Goal: Information Seeking & Learning: Learn about a topic

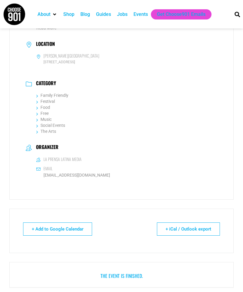
scroll to position [568, 0]
click at [40, 104] on link "Festival" at bounding box center [45, 101] width 19 height 5
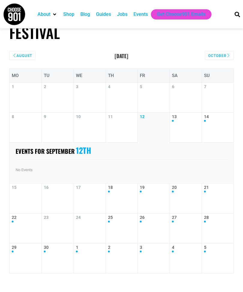
scroll to position [13, 0]
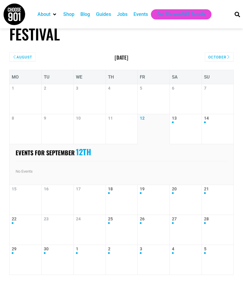
click at [122, 199] on link "18" at bounding box center [122, 200] width 28 height 27
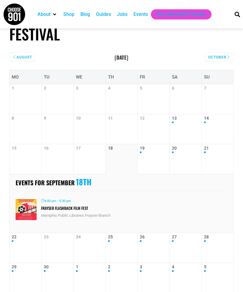
click at [181, 125] on link "13" at bounding box center [186, 129] width 28 height 27
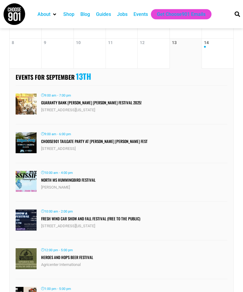
scroll to position [0, 0]
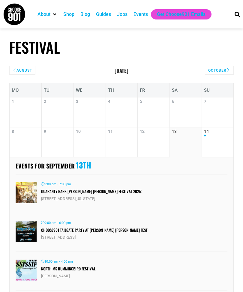
click at [198, 141] on link "13" at bounding box center [186, 142] width 28 height 27
click at [216, 144] on link "14" at bounding box center [217, 142] width 27 height 27
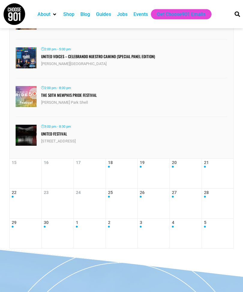
scroll to position [178, 0]
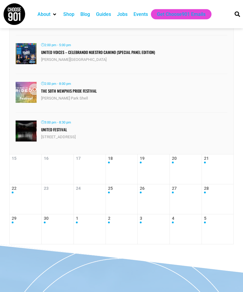
click at [86, 159] on dt "17" at bounding box center [90, 170] width 32 height 30
click at [107, 159] on dt "18" at bounding box center [122, 170] width 32 height 30
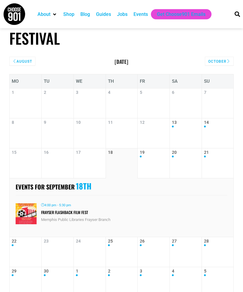
scroll to position [8, 0]
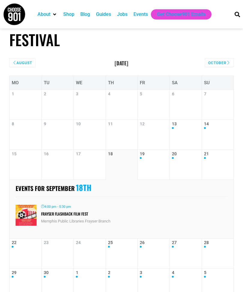
click at [144, 157] on link "19" at bounding box center [154, 165] width 28 height 27
click at [166, 162] on link "19" at bounding box center [154, 165] width 28 height 27
click at [172, 162] on link "20" at bounding box center [186, 165] width 28 height 27
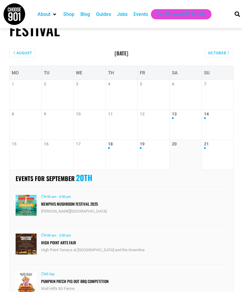
scroll to position [13, 0]
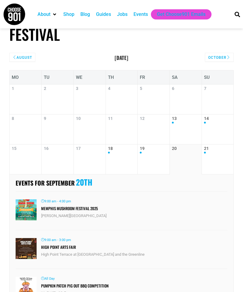
click at [210, 160] on link "21" at bounding box center [217, 159] width 27 height 27
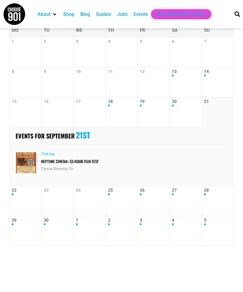
click at [22, 190] on link "22" at bounding box center [26, 201] width 28 height 27
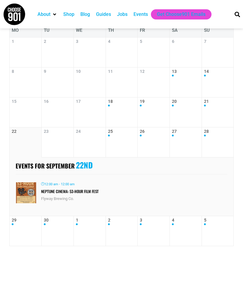
click at [114, 134] on link "25" at bounding box center [122, 142] width 28 height 27
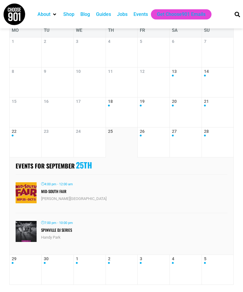
click at [135, 135] on link "25" at bounding box center [122, 142] width 28 height 27
click at [145, 137] on link "26" at bounding box center [154, 142] width 28 height 27
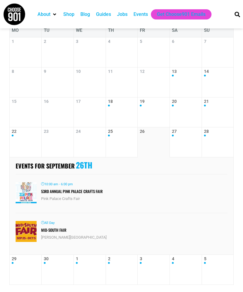
click at [174, 149] on link "27" at bounding box center [186, 142] width 28 height 27
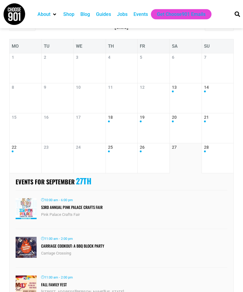
scroll to position [45, 0]
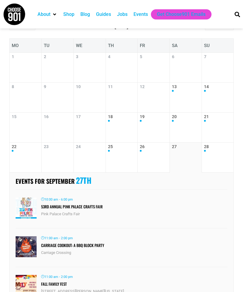
click at [212, 159] on link "28" at bounding box center [217, 157] width 27 height 27
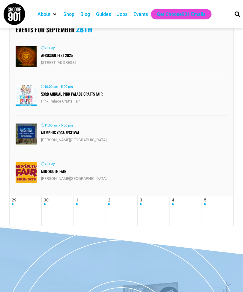
scroll to position [202, 0]
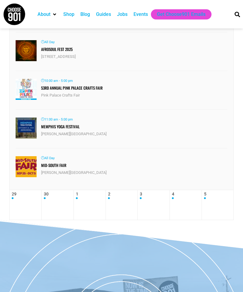
click at [30, 196] on link "29" at bounding box center [26, 205] width 28 height 27
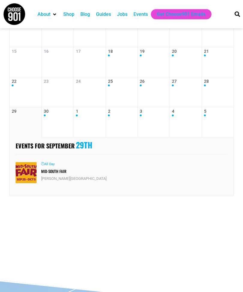
scroll to position [110, 0]
click at [50, 122] on link "30" at bounding box center [58, 122] width 28 height 27
click at [90, 114] on link "1" at bounding box center [90, 122] width 28 height 27
click at [107, 114] on dt "2" at bounding box center [122, 122] width 32 height 30
click at [150, 114] on link "3" at bounding box center [154, 122] width 28 height 27
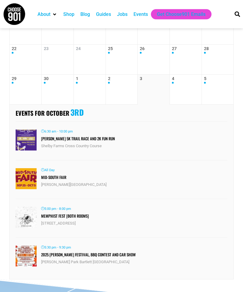
scroll to position [142, 0]
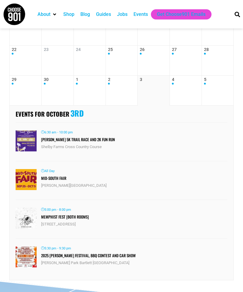
click at [183, 92] on link "4" at bounding box center [186, 90] width 28 height 27
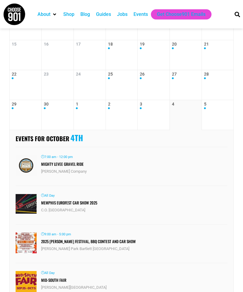
scroll to position [107, 0]
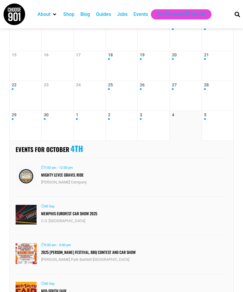
click at [203, 114] on dt "5" at bounding box center [218, 126] width 32 height 30
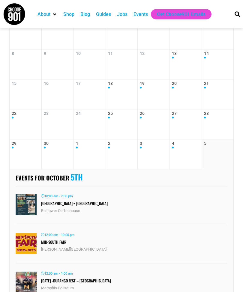
scroll to position [0, 0]
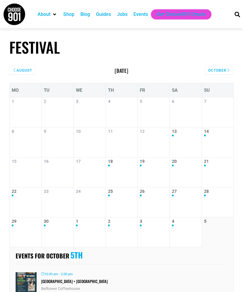
click at [222, 66] on div "October" at bounding box center [219, 70] width 29 height 9
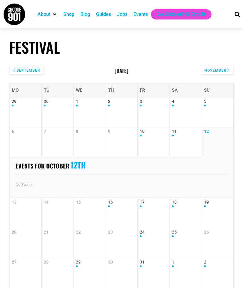
click at [156, 141] on link "10" at bounding box center [154, 142] width 28 height 27
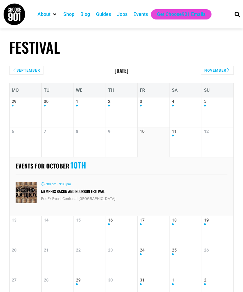
click at [181, 138] on link "11" at bounding box center [186, 142] width 28 height 27
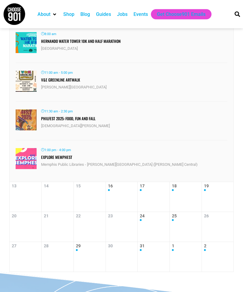
scroll to position [151, 0]
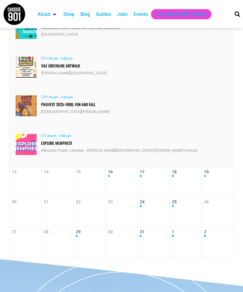
click at [128, 174] on link "16" at bounding box center [122, 183] width 28 height 27
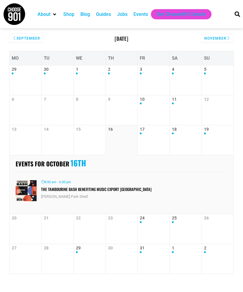
scroll to position [32, 0]
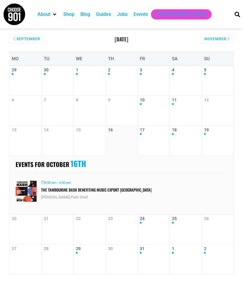
click at [158, 136] on link "17" at bounding box center [154, 141] width 28 height 27
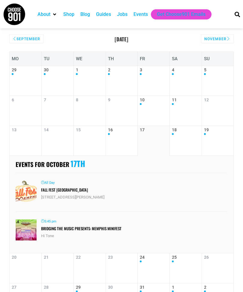
scroll to position [30, 0]
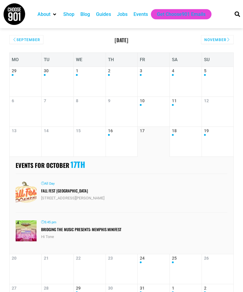
click at [182, 137] on link "18" at bounding box center [186, 142] width 28 height 27
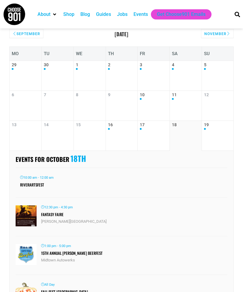
scroll to position [23, 0]
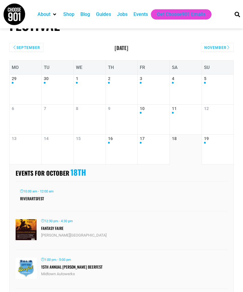
click at [210, 140] on link "19" at bounding box center [217, 149] width 27 height 27
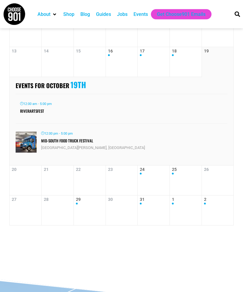
scroll to position [109, 0]
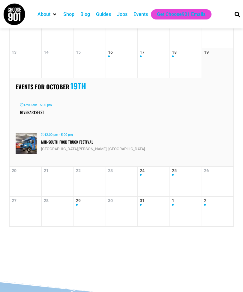
click at [154, 182] on link "24" at bounding box center [154, 181] width 28 height 27
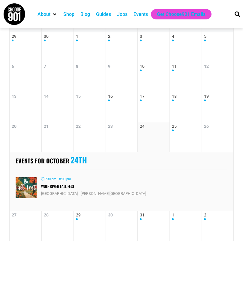
scroll to position [66, 0]
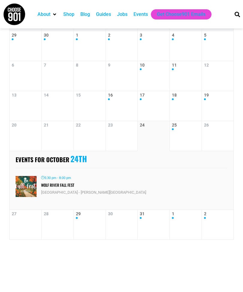
click at [189, 135] on link "25" at bounding box center [186, 136] width 28 height 27
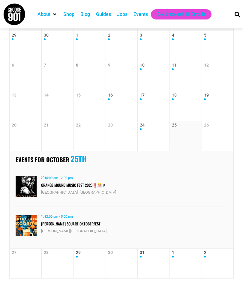
click at [225, 119] on link "19" at bounding box center [217, 106] width 27 height 27
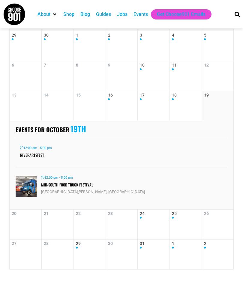
click at [180, 216] on link "25" at bounding box center [186, 224] width 28 height 27
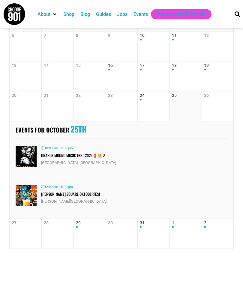
scroll to position [96, 0]
click at [97, 231] on link "29" at bounding box center [90, 234] width 28 height 27
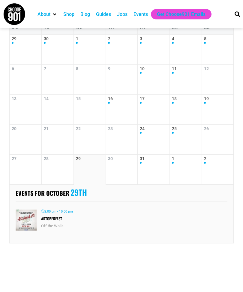
click at [150, 168] on link "31" at bounding box center [154, 170] width 28 height 27
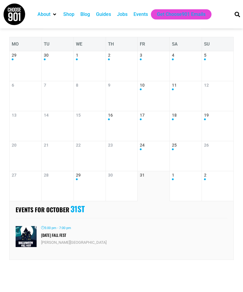
click at [184, 182] on link "1" at bounding box center [186, 186] width 28 height 27
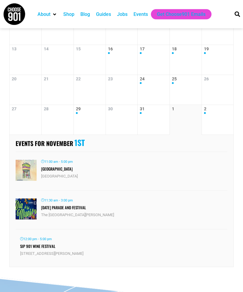
click at [216, 123] on link "2" at bounding box center [217, 120] width 27 height 27
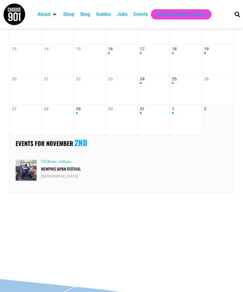
click at [177, 206] on div "MO TU WE TH FR SA SU 1 2 3 4 5 6 7 Events for September 1st No Events Events fo…" at bounding box center [121, 124] width 225 height 307
click at [177, 208] on div "MO TU WE TH FR SA SU 1 2 3 4 5 6 7 Events for September 1st No Events Events fo…" at bounding box center [121, 124] width 225 height 307
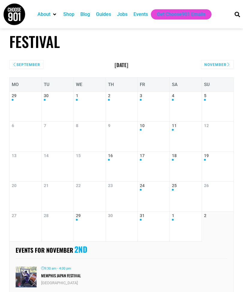
scroll to position [0, 0]
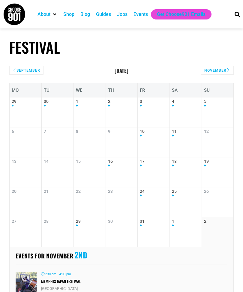
click at [221, 67] on div "November" at bounding box center [217, 70] width 33 height 9
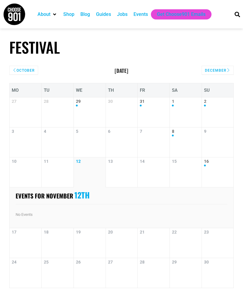
click at [99, 117] on link "29" at bounding box center [90, 112] width 28 height 27
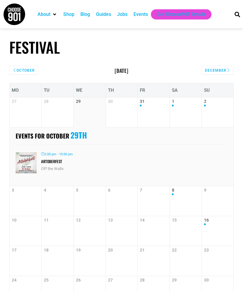
click at [148, 114] on link "31" at bounding box center [154, 112] width 28 height 27
click at [186, 119] on link "1" at bounding box center [186, 112] width 28 height 27
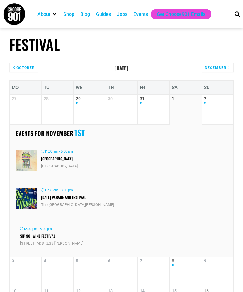
click at [224, 97] on link "2" at bounding box center [217, 110] width 27 height 27
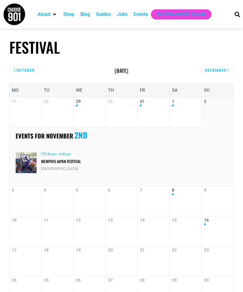
click at [218, 80] on div "August September 2025 October September October 2025 November October November …" at bounding box center [121, 228] width 225 height 325
click at [213, 74] on div "December" at bounding box center [218, 70] width 32 height 9
